Goal: Task Accomplishment & Management: Manage account settings

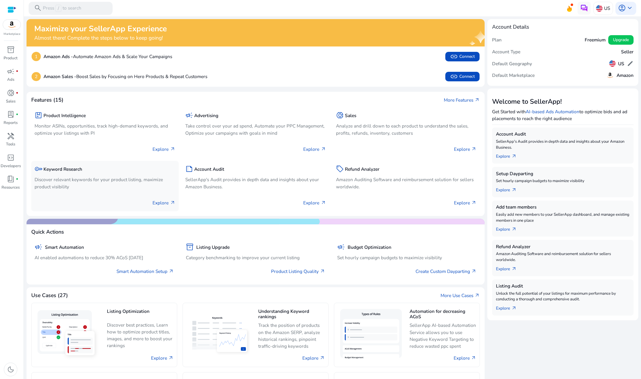
click at [94, 179] on p "Discover relevant keywords for your product listing, maximize product visibility" at bounding box center [105, 183] width 141 height 14
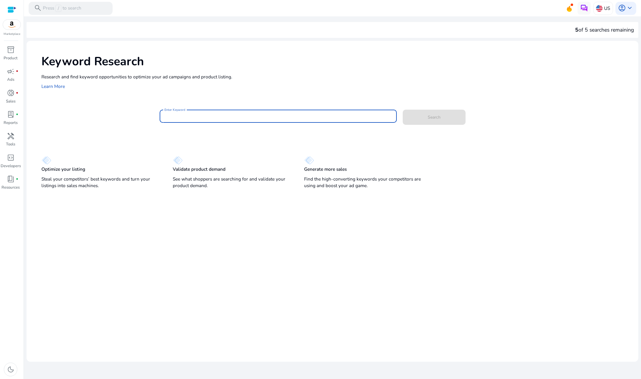
click at [170, 118] on input "Enter Keyword" at bounding box center [278, 116] width 227 height 7
type input "*"
type input "*********"
click at [403, 110] on button "Search" at bounding box center [434, 117] width 63 height 15
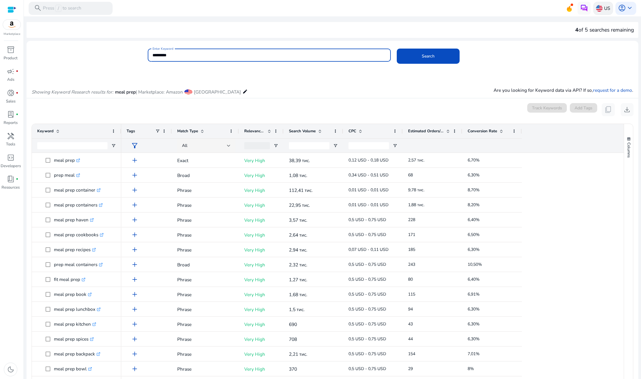
click at [604, 7] on p "US" at bounding box center [607, 8] width 6 height 10
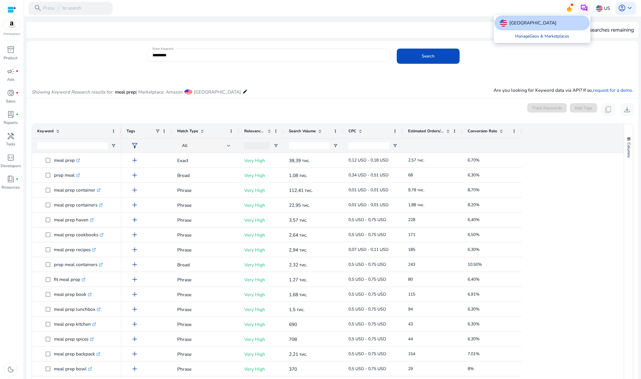
click at [558, 37] on link "Manage Geos & Marketplaces" at bounding box center [542, 36] width 65 height 12
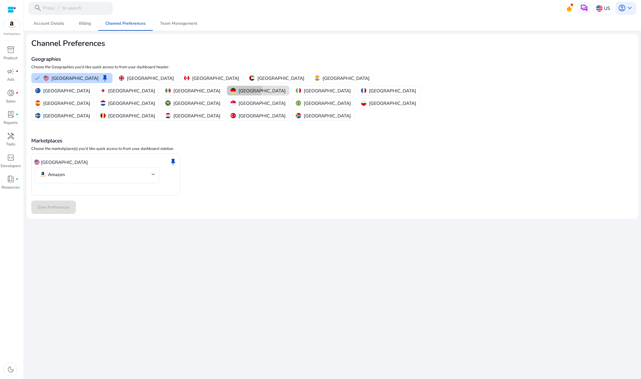
click at [286, 88] on p "[GEOGRAPHIC_DATA]" at bounding box center [262, 91] width 47 height 6
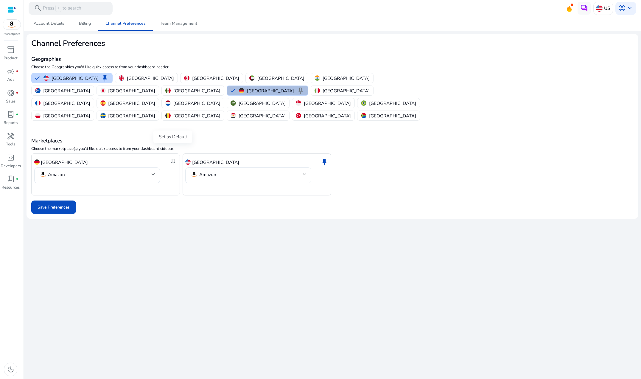
click at [173, 158] on span "keep" at bounding box center [173, 162] width 8 height 8
click at [41, 204] on span "Save Preferences" at bounding box center [54, 207] width 32 height 6
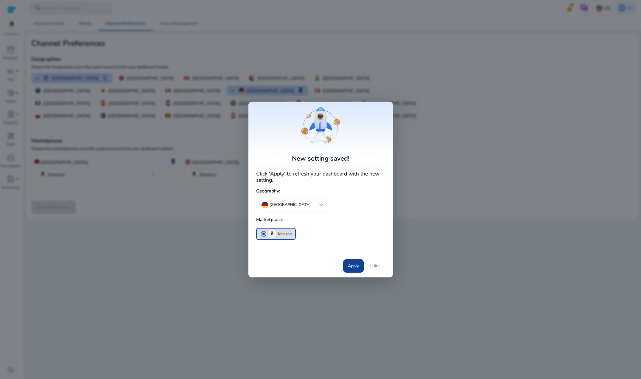
click at [356, 265] on span "Apply" at bounding box center [353, 266] width 11 height 6
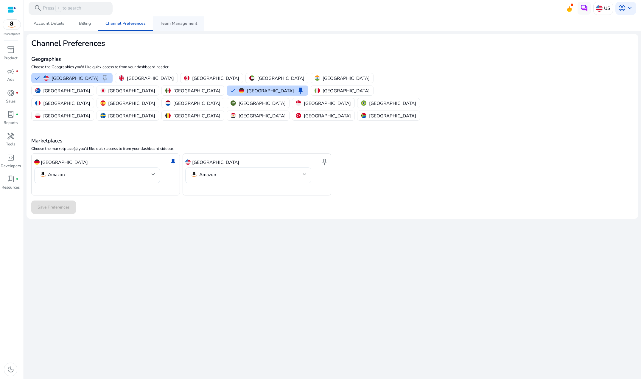
click at [165, 21] on span "Team Management" at bounding box center [178, 23] width 37 height 4
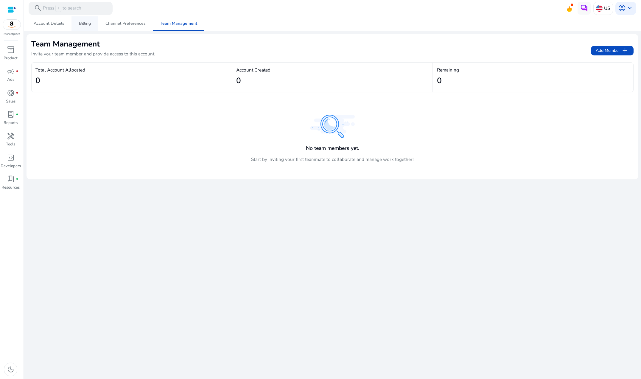
click at [84, 26] on span "Billing" at bounding box center [85, 23] width 12 height 4
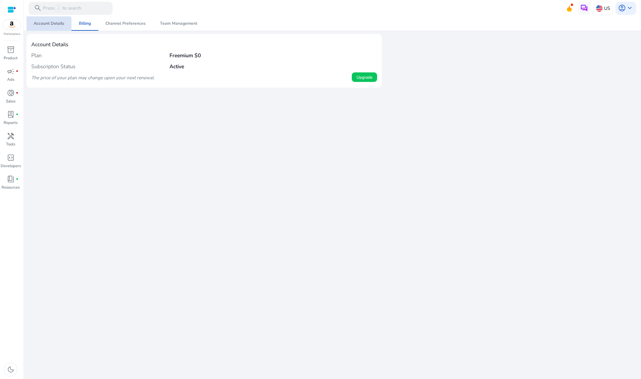
click at [44, 26] on span "Account Details" at bounding box center [49, 23] width 31 height 14
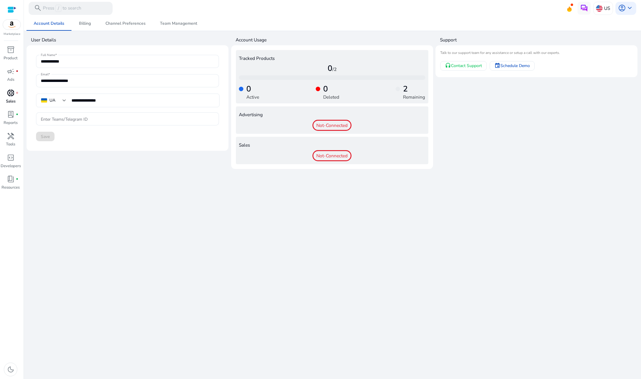
click at [14, 99] on p "Sales" at bounding box center [11, 102] width 10 height 6
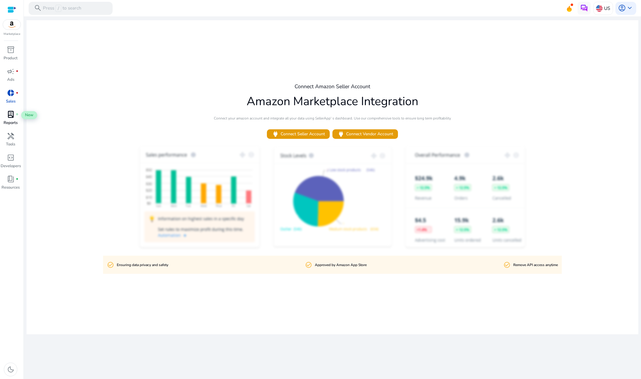
click at [10, 116] on span "lab_profile" at bounding box center [11, 115] width 8 height 8
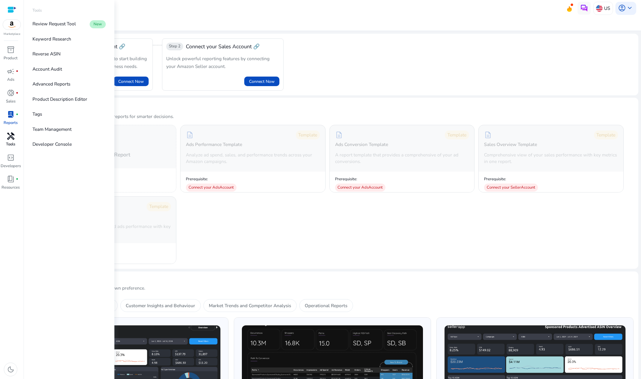
click at [7, 135] on span "handyman" at bounding box center [11, 136] width 8 height 8
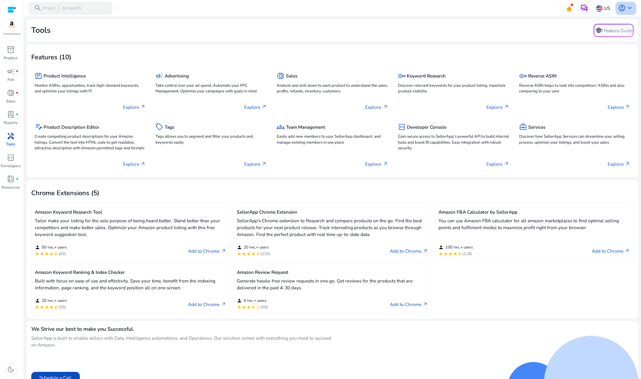
click at [618, 10] on span "account_circle" at bounding box center [622, 8] width 8 height 8
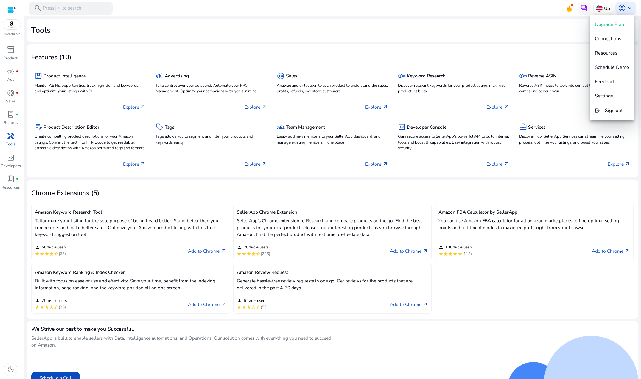
click at [567, 10] on div at bounding box center [320, 189] width 641 height 379
